Goal: Task Accomplishment & Management: Use online tool/utility

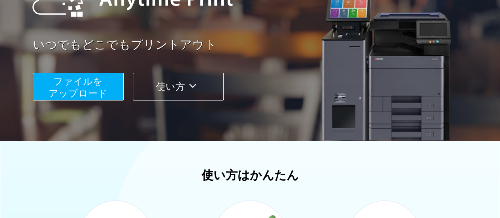
scroll to position [119, 0]
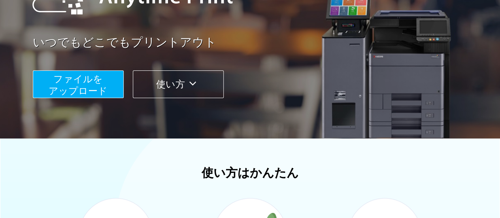
click at [66, 87] on span "ファイルを ​​アップロード" at bounding box center [78, 85] width 59 height 23
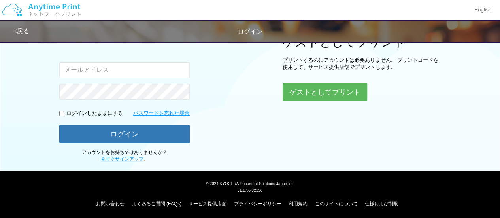
click at [108, 69] on input "email" at bounding box center [124, 70] width 130 height 16
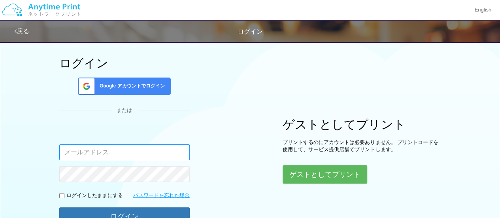
scroll to position [0, 0]
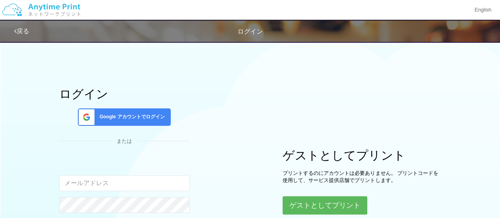
scroll to position [119, 0]
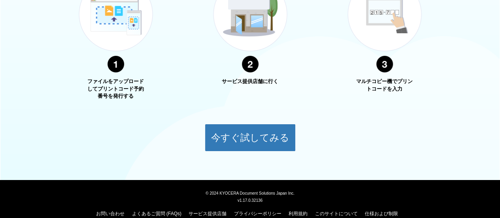
scroll to position [350, 0]
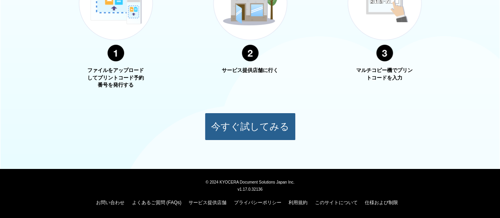
click at [251, 122] on button "今すぐ試してみる" at bounding box center [250, 127] width 91 height 28
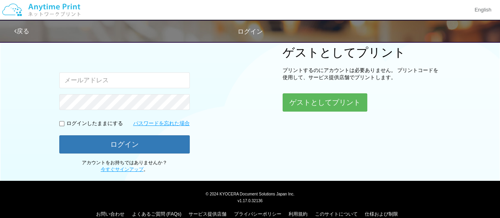
click at [129, 79] on input "email" at bounding box center [124, 80] width 130 height 16
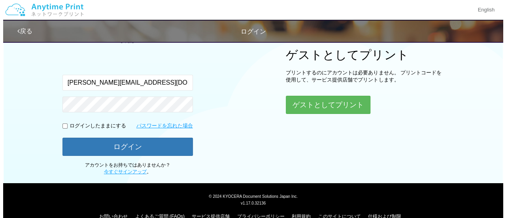
scroll to position [113, 0]
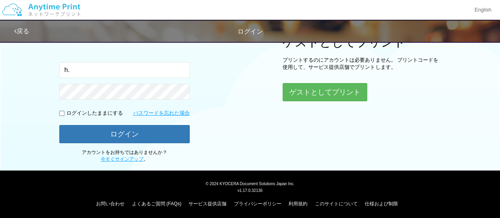
type input "h"
click at [325, 93] on button "ゲストとしてプリント" at bounding box center [325, 91] width 84 height 17
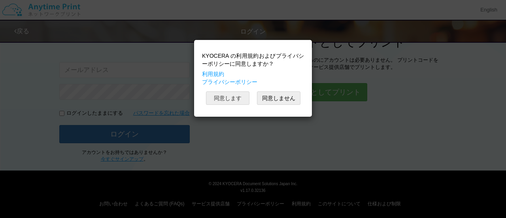
click at [231, 98] on button "同意します" at bounding box center [227, 97] width 43 height 13
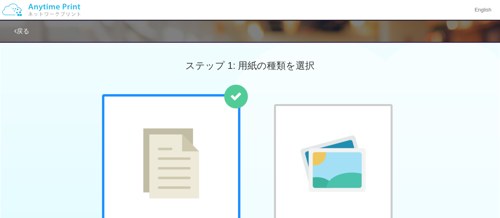
click at [205, 110] on div at bounding box center [171, 163] width 138 height 138
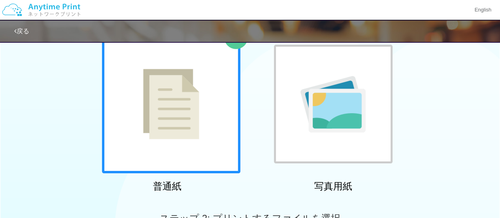
scroll to position [158, 0]
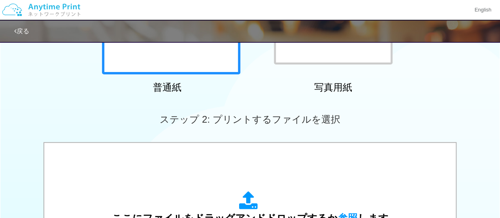
click at [300, 52] on div at bounding box center [333, 5] width 119 height 119
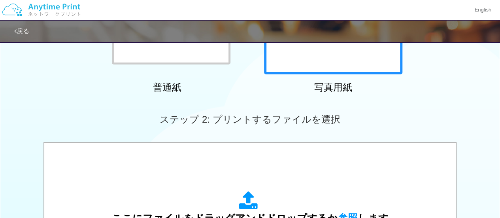
click at [222, 59] on div at bounding box center [171, 5] width 119 height 119
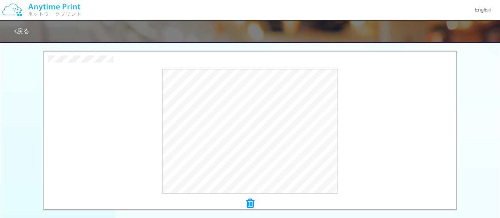
scroll to position [316, 0]
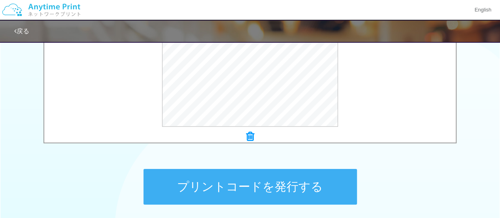
click at [258, 185] on button "プリントコードを発行する" at bounding box center [249, 187] width 213 height 36
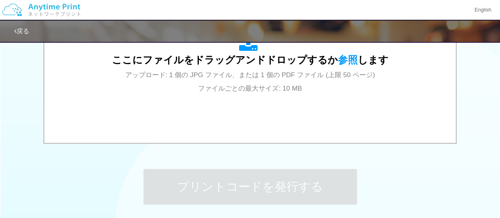
scroll to position [0, 0]
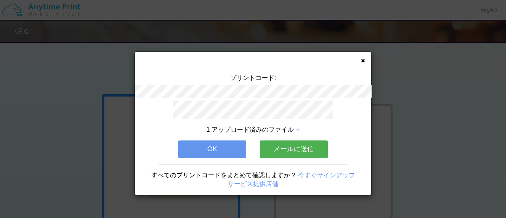
click at [239, 147] on button "OK" at bounding box center [212, 148] width 68 height 17
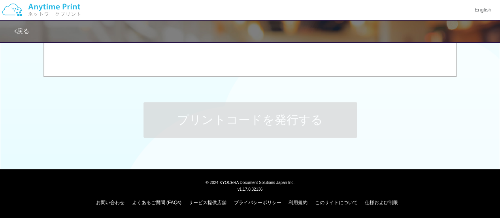
scroll to position [225, 0]
